Goal: Subscribe to service/newsletter

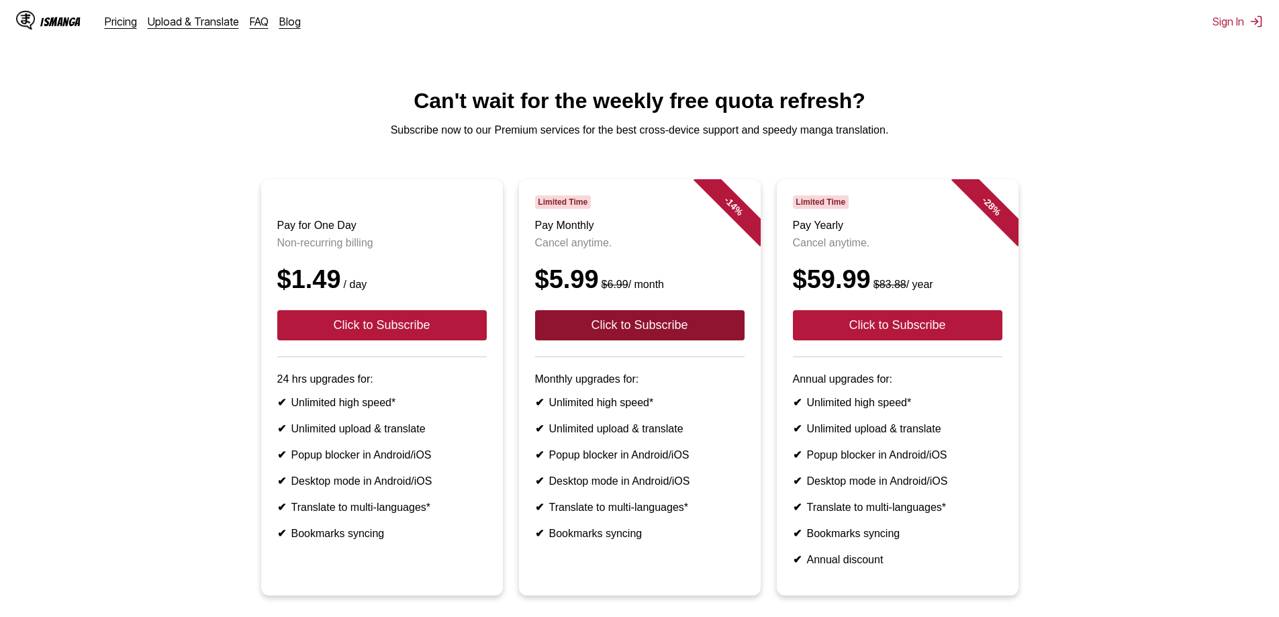
click at [594, 340] on button "Click to Subscribe" at bounding box center [639, 325] width 209 height 30
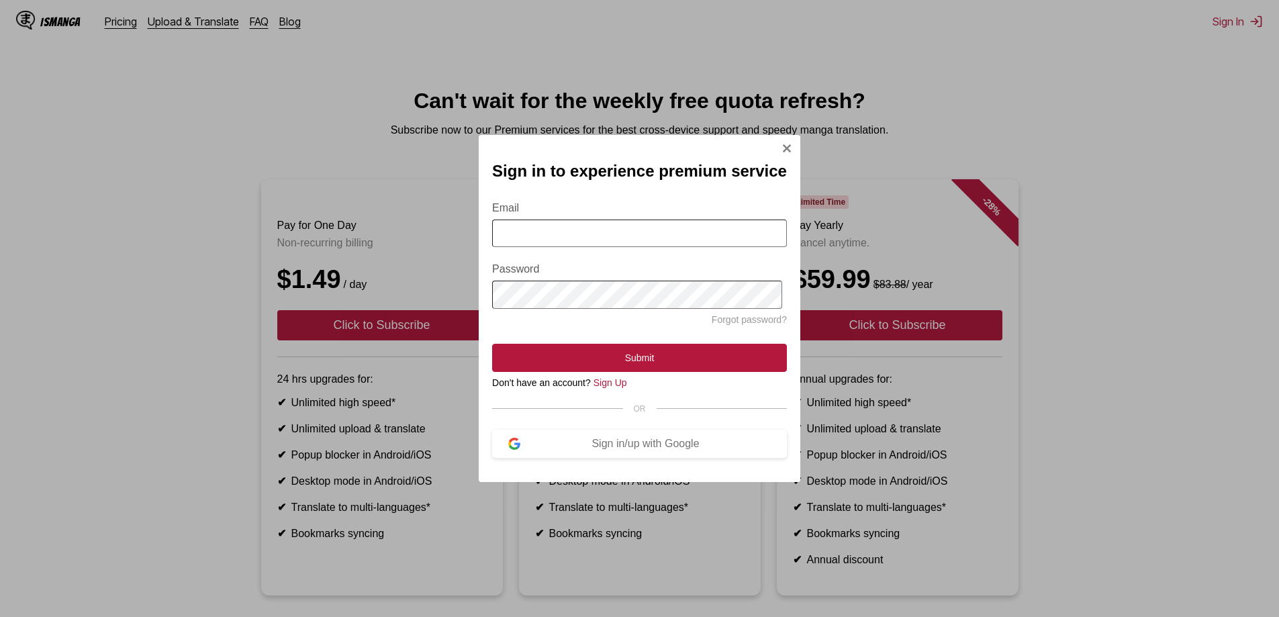
click at [569, 229] on input "Email" at bounding box center [639, 234] width 295 height 28
type input "**********"
click at [485, 293] on div "**********" at bounding box center [640, 308] width 322 height 347
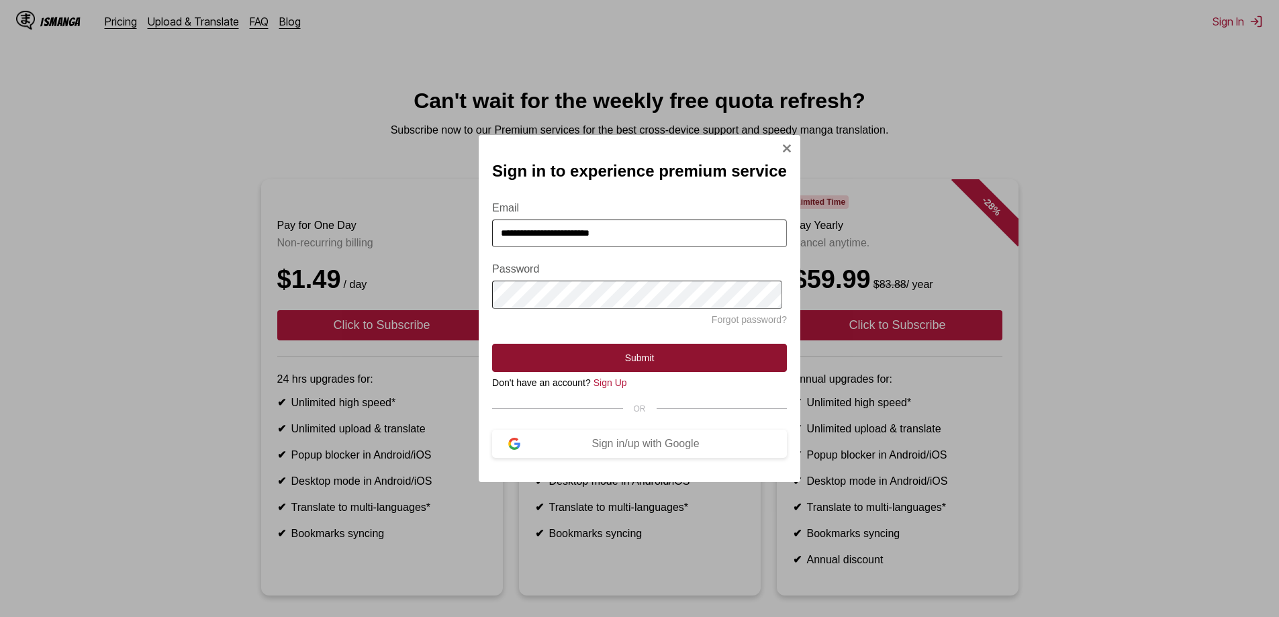
click at [610, 362] on button "Submit" at bounding box center [639, 358] width 295 height 28
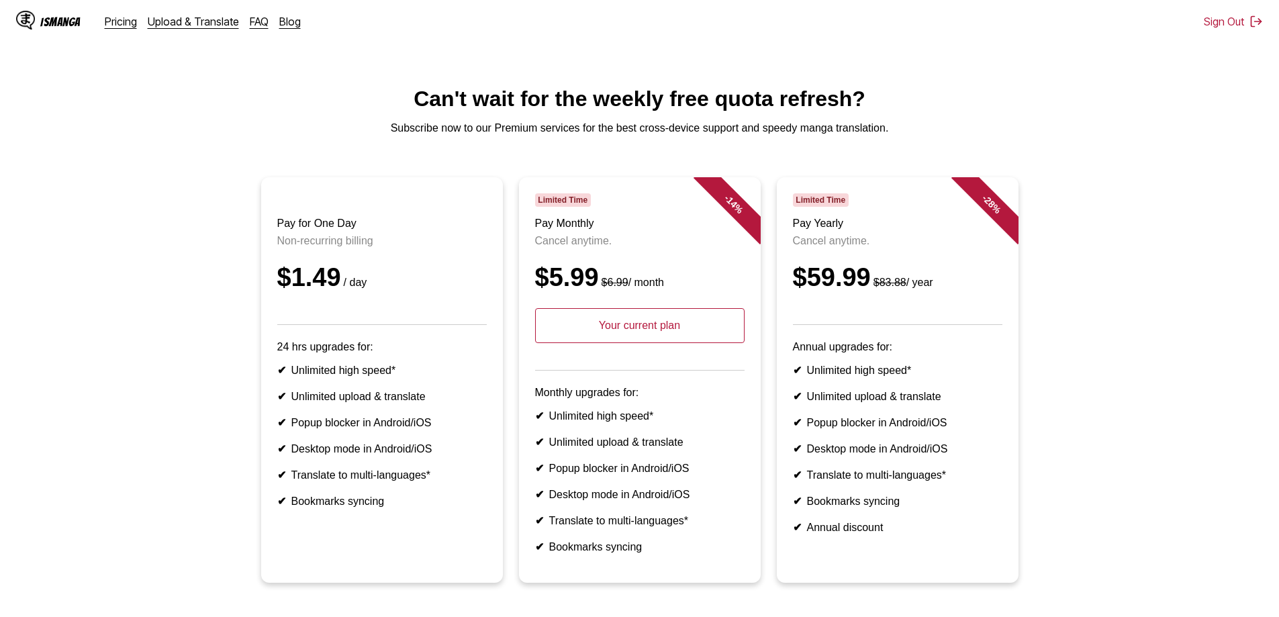
scroll to position [67, 0]
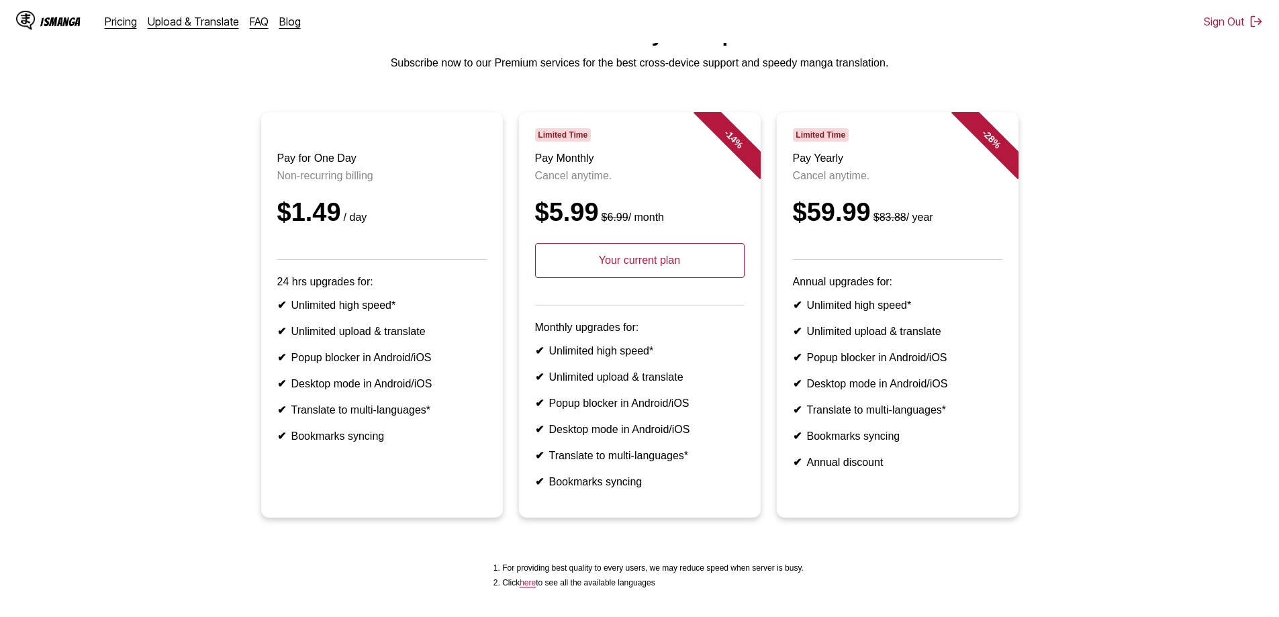
click at [626, 278] on p "Your current plan" at bounding box center [639, 260] width 209 height 35
click at [643, 278] on p "Your current plan" at bounding box center [639, 260] width 209 height 35
click at [635, 278] on p "Your current plan" at bounding box center [639, 260] width 209 height 35
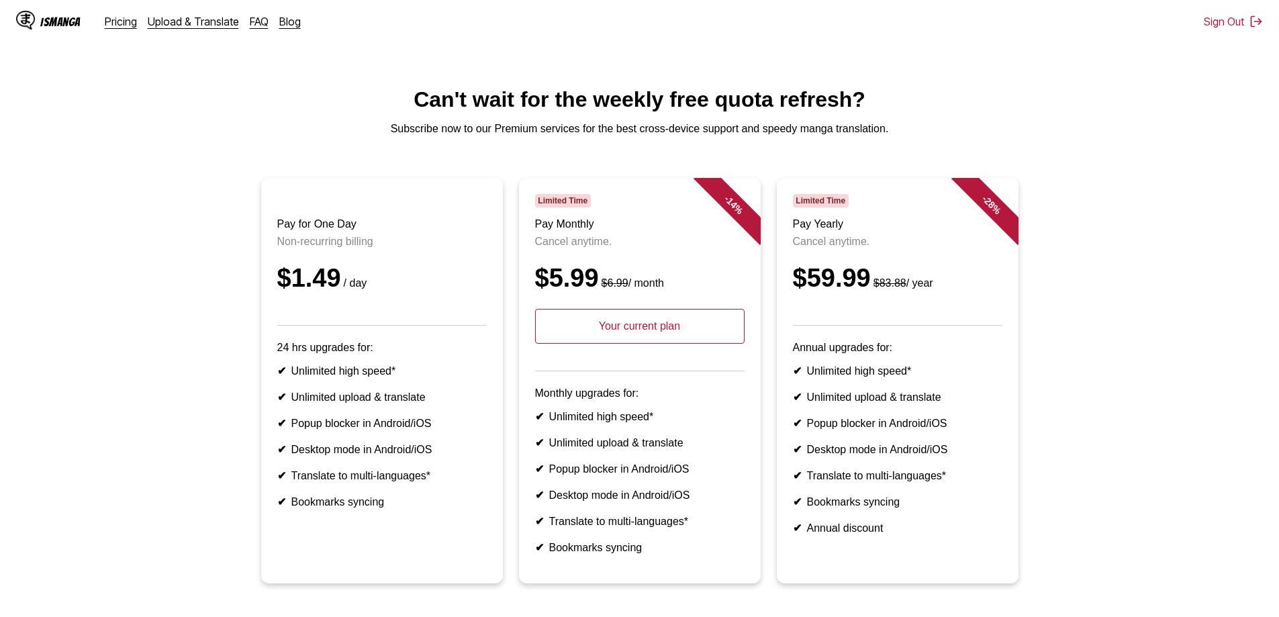
scroll to position [0, 0]
click at [608, 345] on p "Your current plan" at bounding box center [639, 327] width 209 height 35
click at [62, 23] on div "IsManga" at bounding box center [60, 21] width 40 height 13
